Goal: Check status

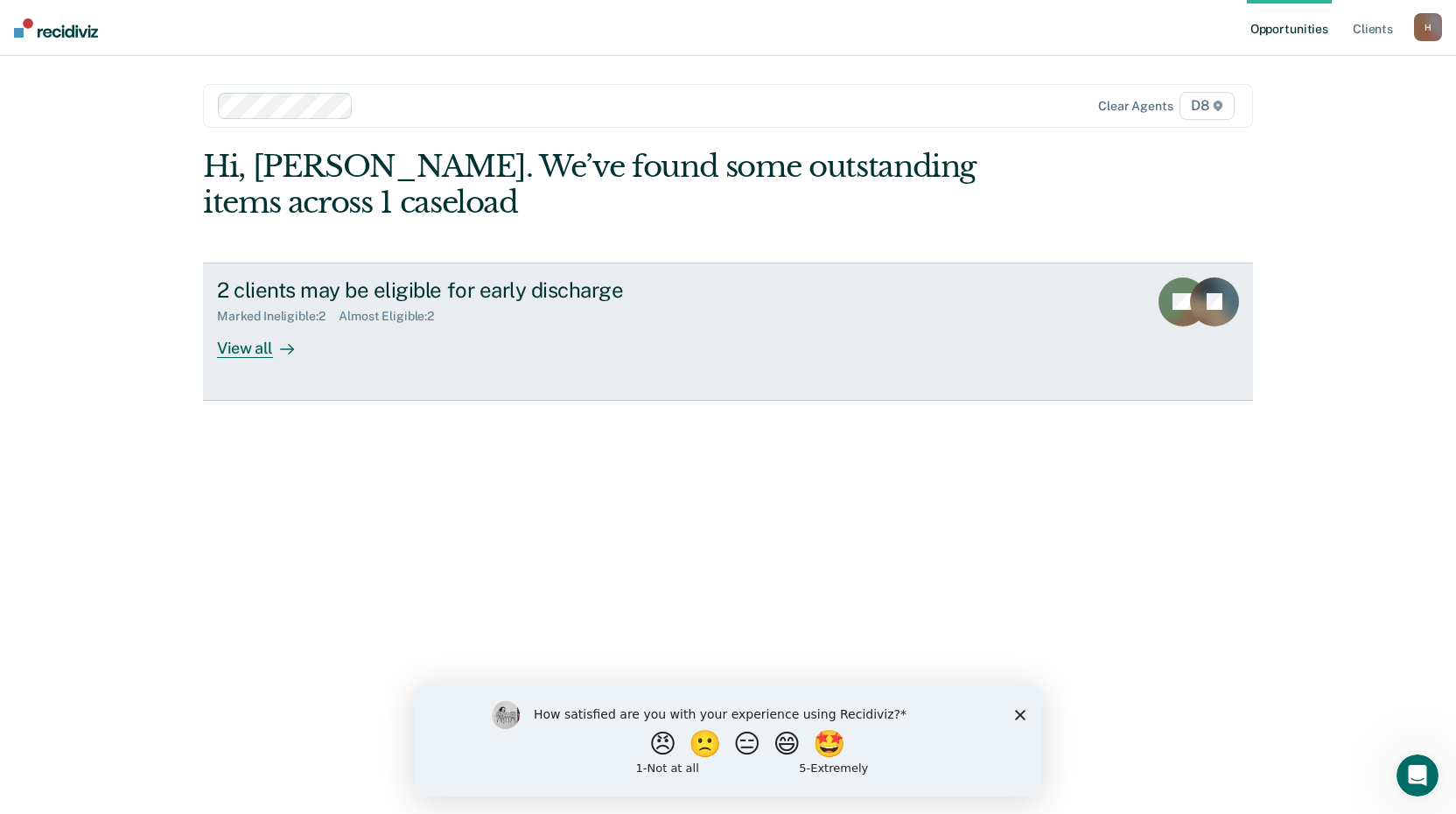
click at [245, 345] on div "View all" at bounding box center [266, 340] width 98 height 34
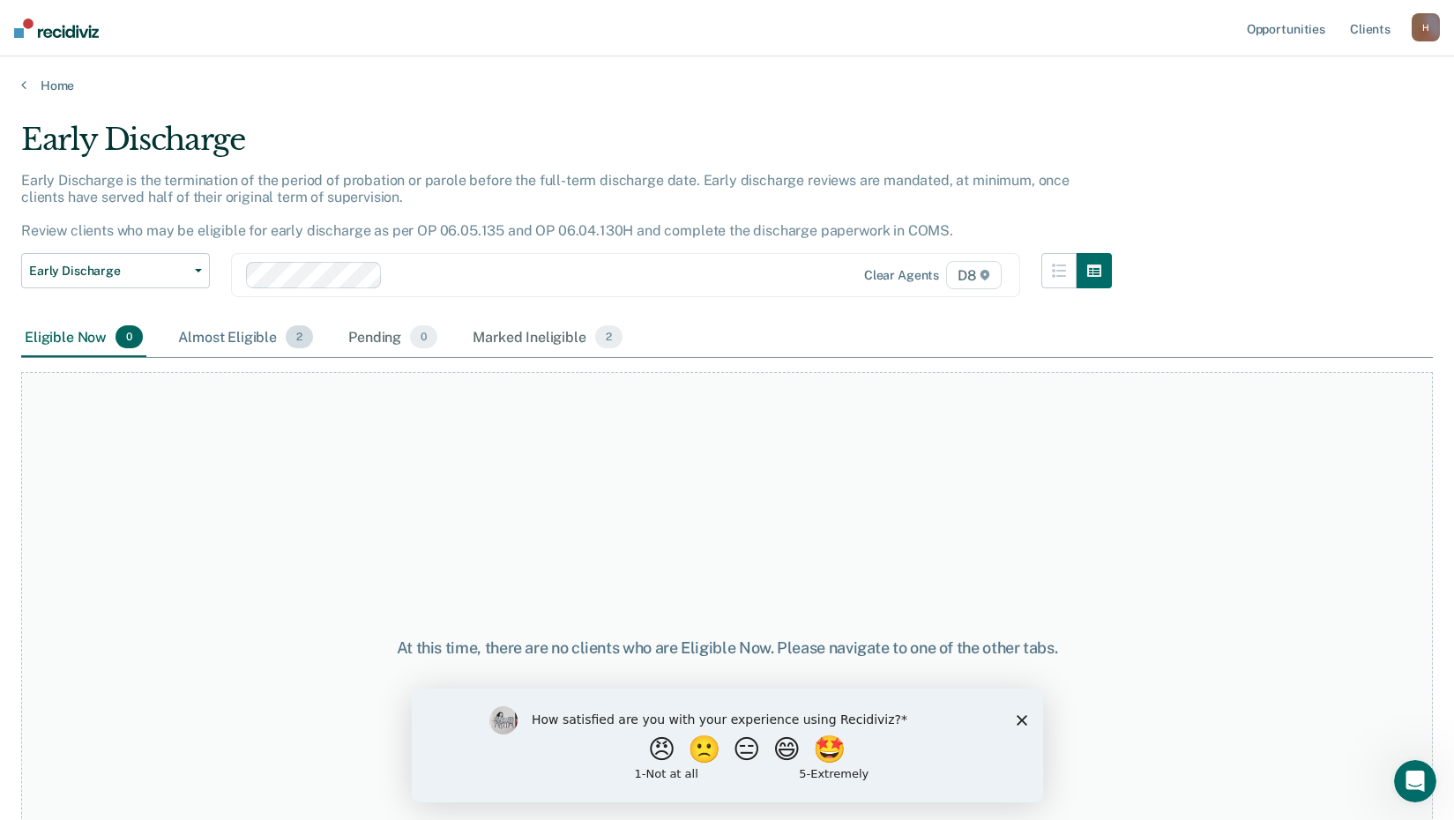
click at [276, 338] on div "Almost Eligible 2" at bounding box center [246, 337] width 142 height 39
